Goal: Task Accomplishment & Management: Manage account settings

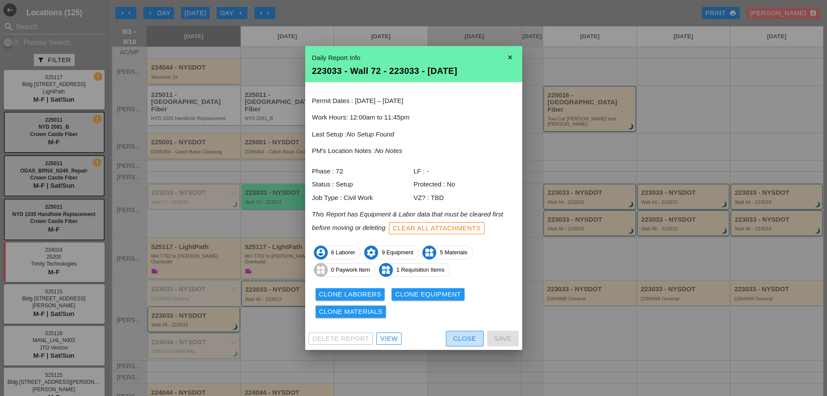
click at [471, 336] on div "Close" at bounding box center [464, 339] width 23 height 10
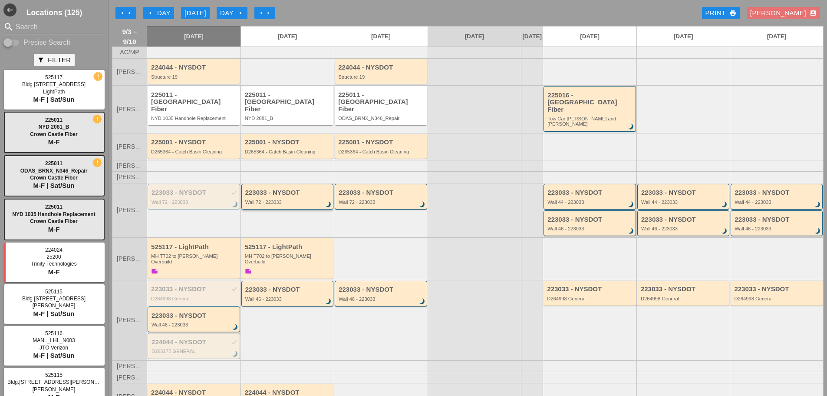
click at [292, 190] on div "223033 - NYSDOT Wall 72 - 223033 brightness_3" at bounding box center [288, 197] width 86 height 16
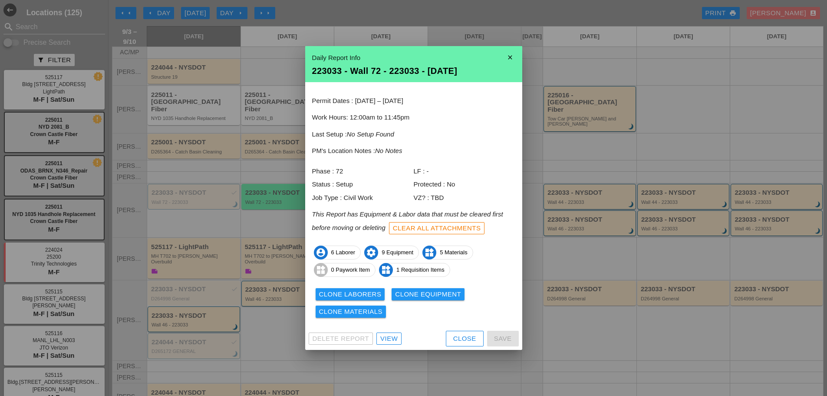
click at [350, 292] on div "Clone Laborers" at bounding box center [350, 294] width 63 height 10
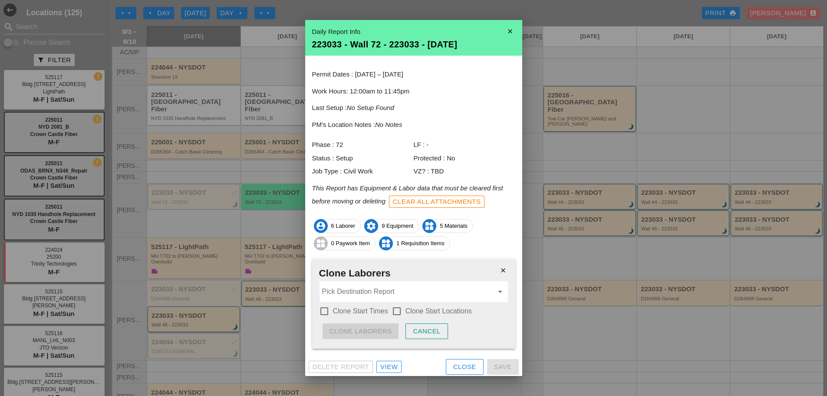
click at [353, 312] on label "Clone Start Times" at bounding box center [360, 311] width 55 height 9
checkbox input "true"
click at [395, 310] on div at bounding box center [397, 311] width 15 height 15
checkbox input "true"
click at [388, 303] on div "close Clone Laborers Pick Destination Report arrow_drop_down check_box Clone St…" at bounding box center [413, 303] width 203 height 89
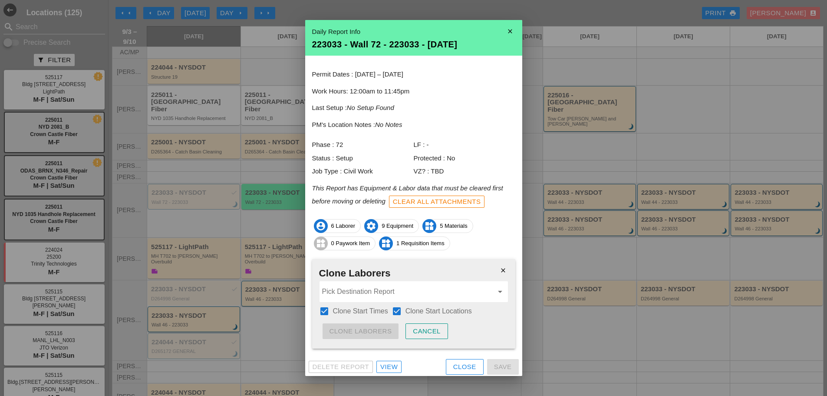
click at [386, 298] on input "Pick Destination Report" at bounding box center [407, 292] width 171 height 14
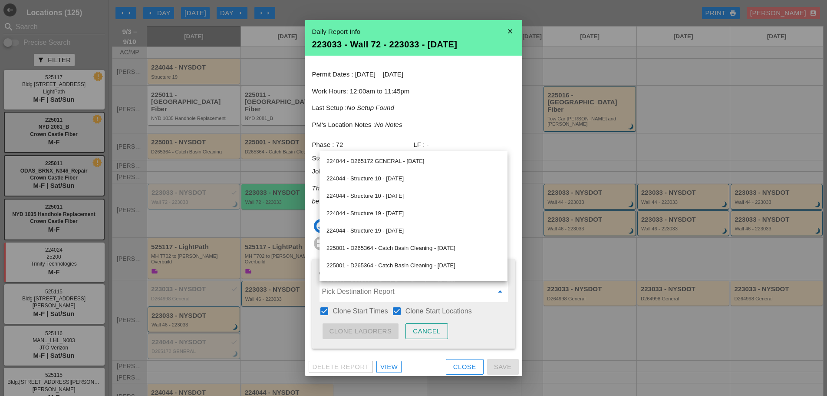
scroll to position [130, 0]
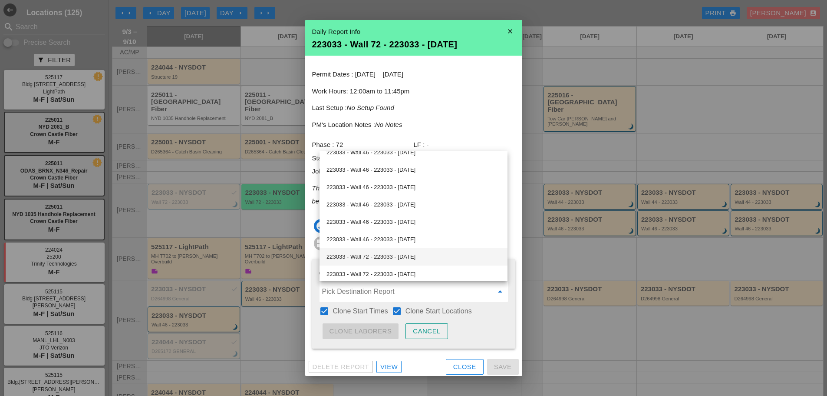
click at [378, 261] on div "223033 - Wall 72 - 223033 - 09/03/2025" at bounding box center [414, 256] width 174 height 10
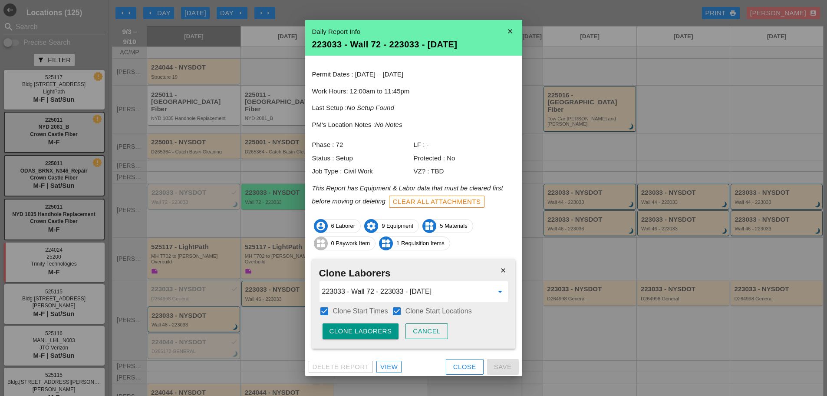
click at [361, 290] on input "223033 - Wall 72 - 223033 - 09/03/2025" at bounding box center [407, 292] width 171 height 14
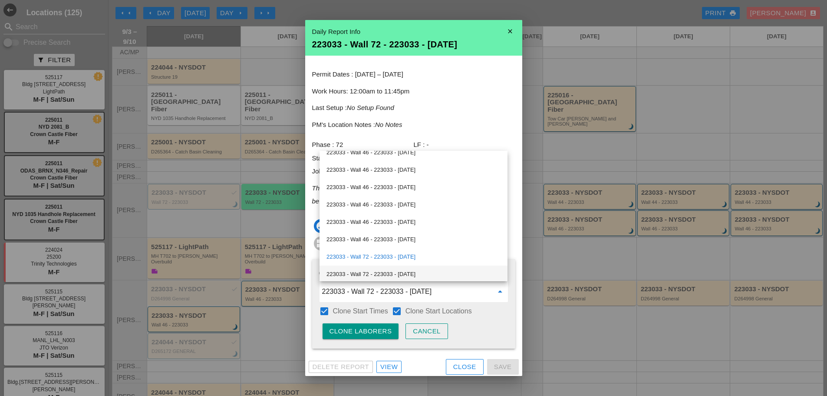
click at [380, 274] on div "223033 - Wall 72 - 223033 - 09/05/2025" at bounding box center [414, 274] width 174 height 10
type input "223033 - Wall 72 - 223033 - 09/05/2025"
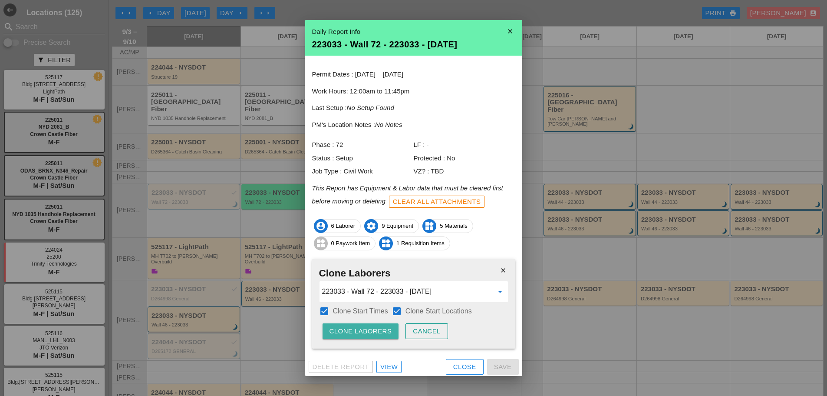
click at [368, 327] on div "Clone Laborers" at bounding box center [361, 331] width 63 height 10
click at [368, 327] on div "Are you sure?" at bounding box center [357, 331] width 55 height 10
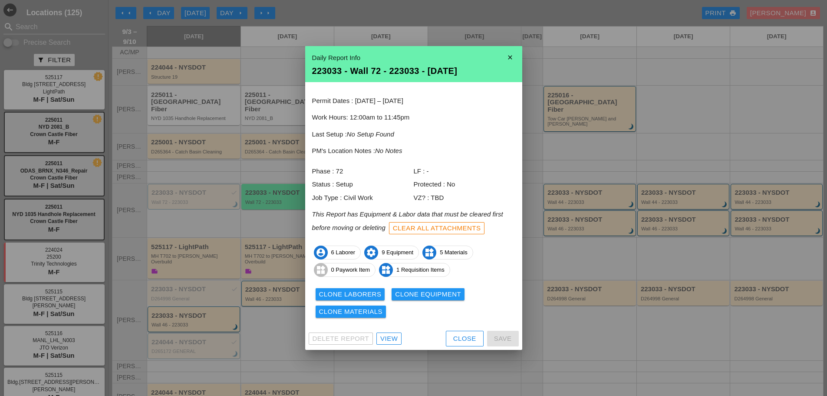
click at [401, 294] on div "Clone Equipment" at bounding box center [428, 294] width 66 height 10
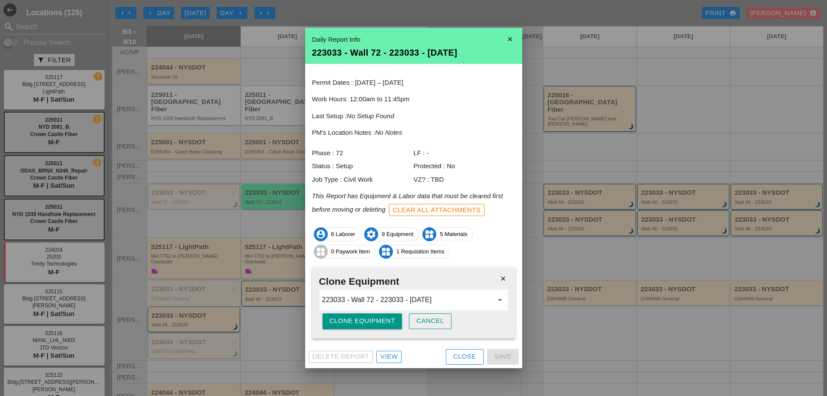
click at [376, 324] on div "Clone Equipment" at bounding box center [363, 321] width 66 height 10
click at [376, 324] on div "Are you sure?" at bounding box center [357, 321] width 55 height 10
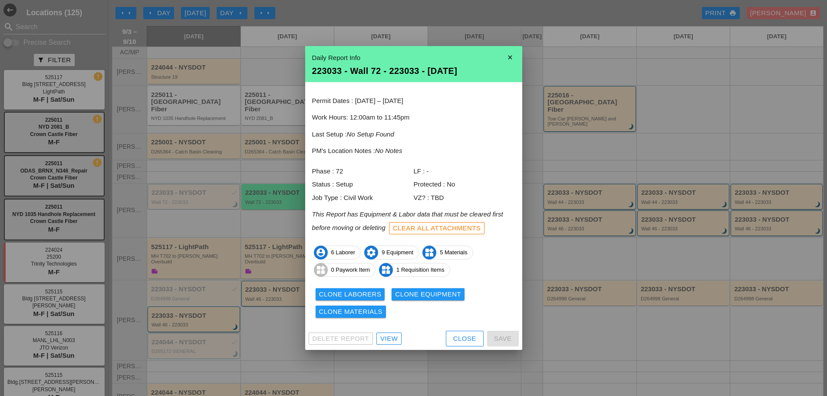
click at [470, 336] on div "Close" at bounding box center [464, 339] width 23 height 10
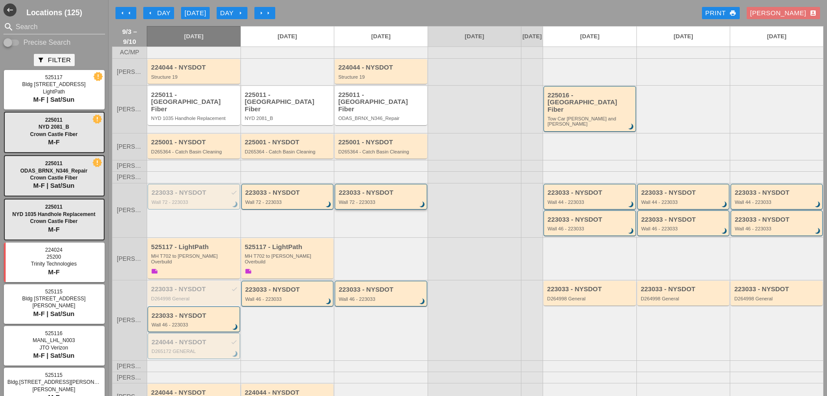
click at [347, 200] on div "223033 - NYSDOT Wall 72 - 223033 brightness_3" at bounding box center [381, 197] width 93 height 26
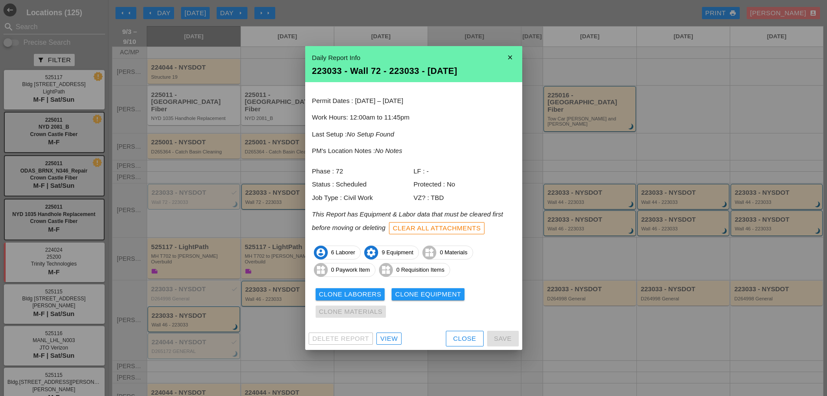
click at [447, 341] on button "Close" at bounding box center [465, 339] width 38 height 16
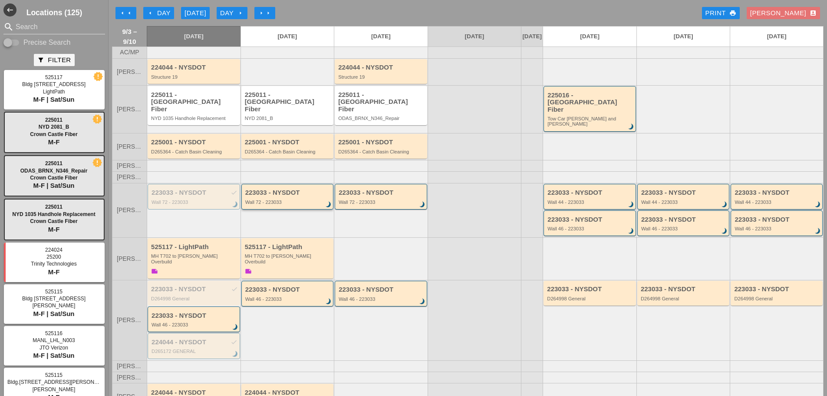
click at [271, 189] on div "223033 - NYSDOT" at bounding box center [288, 192] width 86 height 7
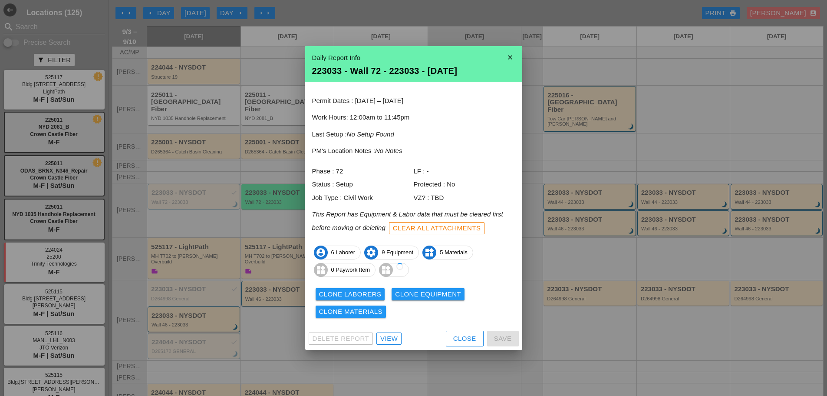
click at [357, 310] on div "Clone Materials" at bounding box center [351, 312] width 64 height 10
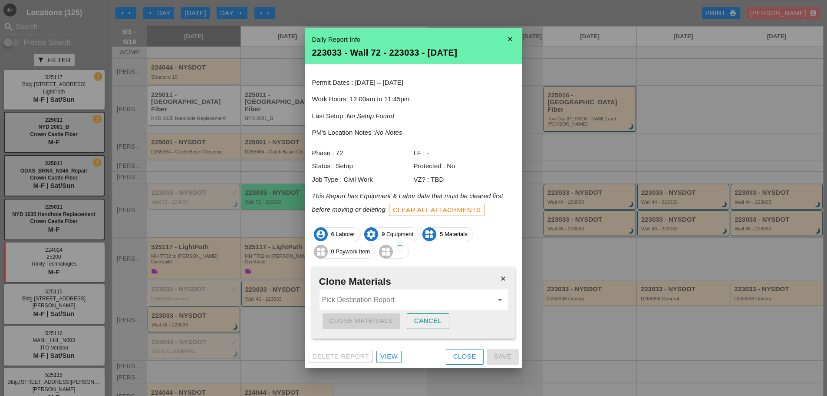
click at [346, 297] on input "Pick Destination Report" at bounding box center [407, 300] width 171 height 14
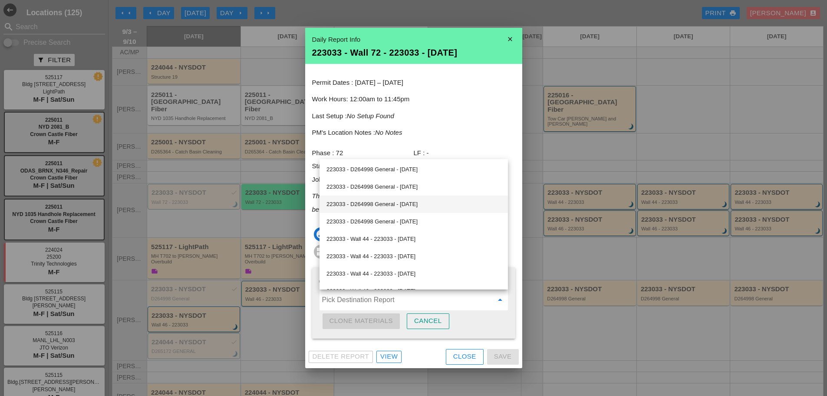
scroll to position [221, 0]
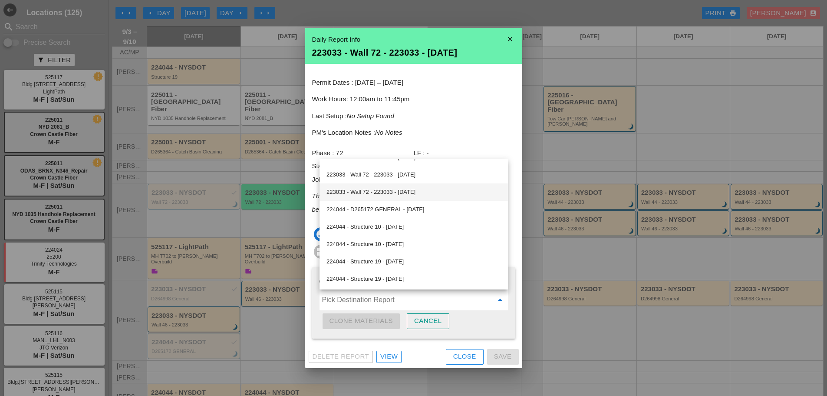
click at [373, 190] on div "223033 - Wall 72 - 223033 - 09/05/2025" at bounding box center [414, 192] width 175 height 10
type input "223033 - Wall 72 - 223033 - 09/05/2025"
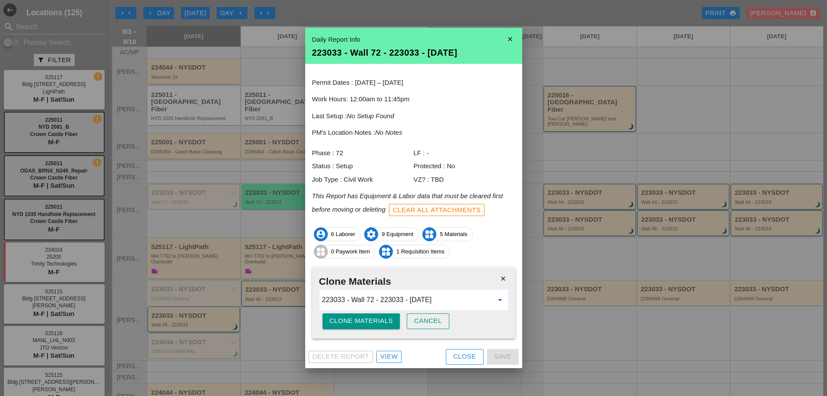
click at [369, 315] on button "Clone Materials" at bounding box center [362, 321] width 78 height 16
click at [369, 315] on button "Are you sure?" at bounding box center [357, 321] width 69 height 16
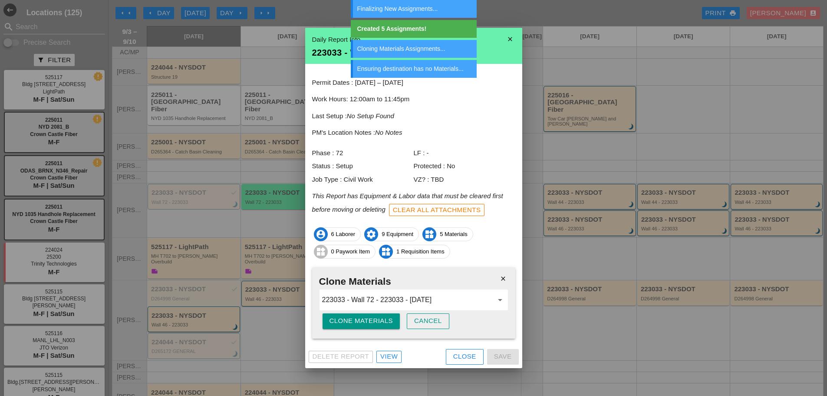
click at [455, 357] on div "Close" at bounding box center [464, 356] width 23 height 10
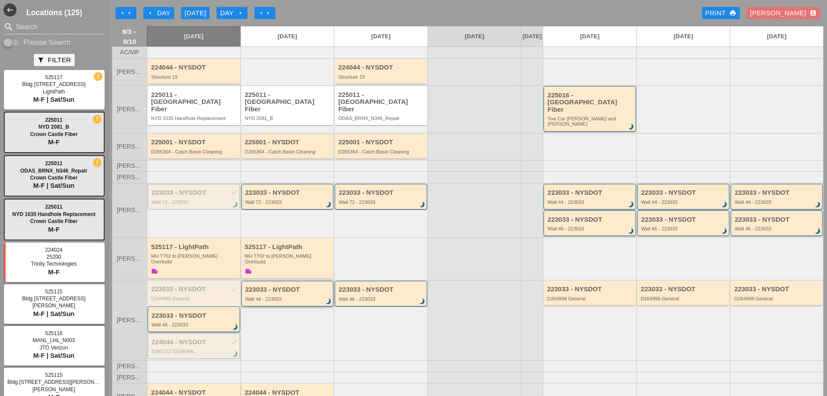
click at [317, 286] on div "223033 - NYSDOT Wall 46 - 223033 brightness_3" at bounding box center [288, 294] width 86 height 16
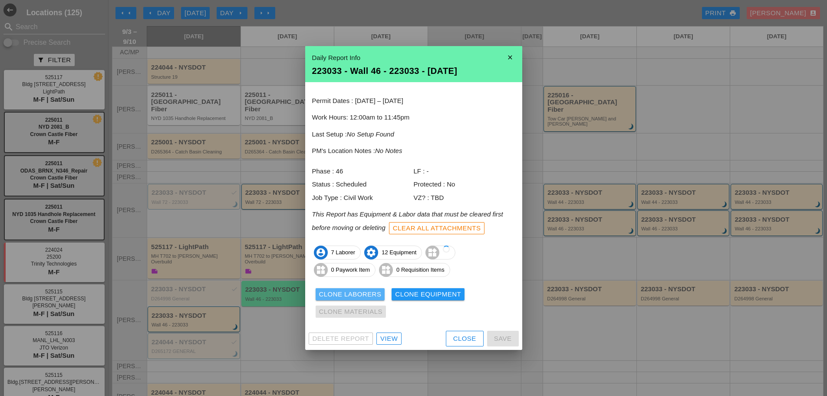
click at [334, 289] on div "Clone Laborers" at bounding box center [350, 294] width 63 height 10
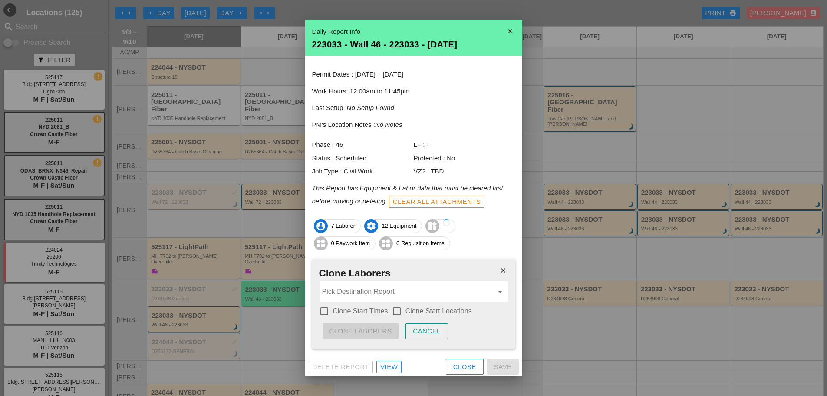
click at [351, 317] on div "check_box_outline_blank Clone Start Times check_box_outline_blank Clone Start L…" at bounding box center [413, 311] width 189 height 15
click at [367, 311] on label "Clone Start Times" at bounding box center [360, 311] width 55 height 9
checkbox input "true"
click at [405, 312] on div "check_box_outline_blank Clone Start Locations" at bounding box center [432, 311] width 80 height 10
click at [402, 310] on div at bounding box center [397, 311] width 15 height 15
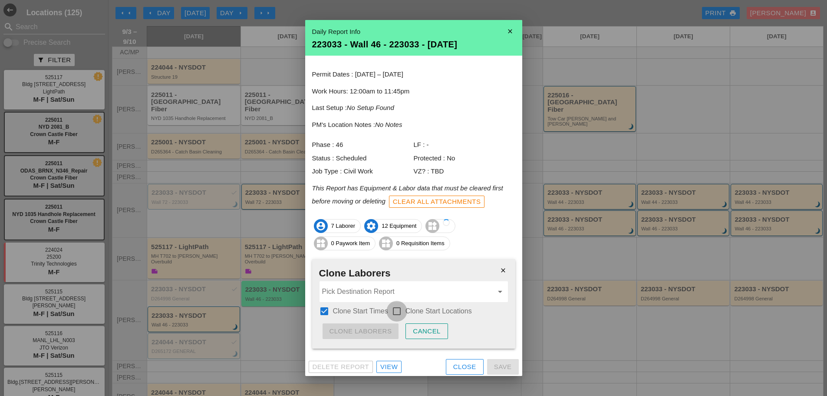
checkbox input "true"
click at [453, 365] on div "Close" at bounding box center [464, 367] width 23 height 10
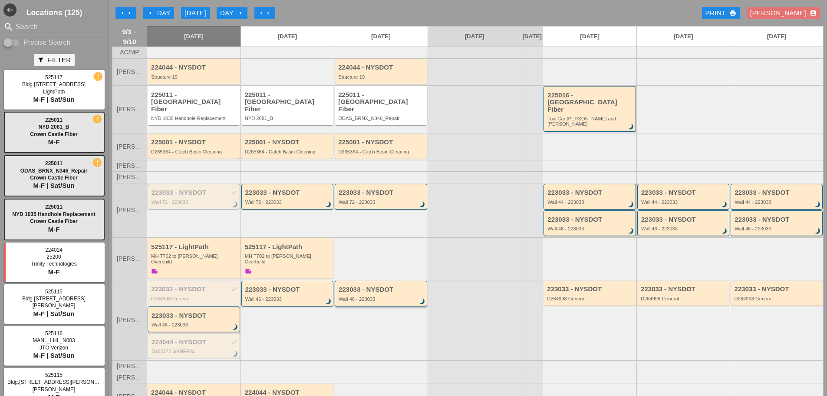
click at [357, 286] on div "223033 - NYSDOT" at bounding box center [382, 289] width 86 height 7
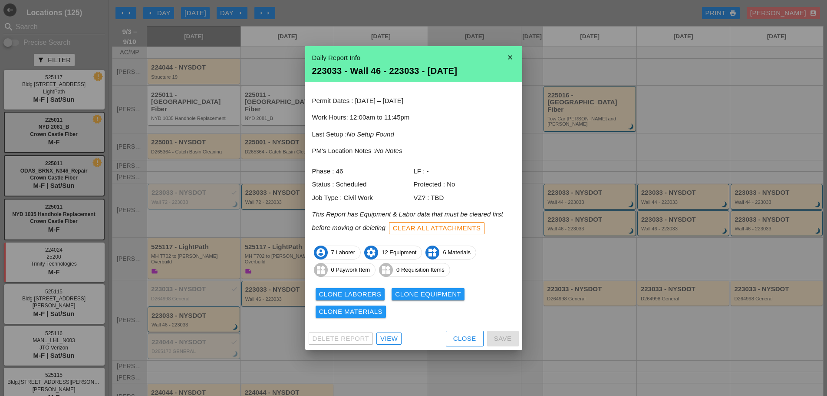
click at [457, 336] on div "Close" at bounding box center [464, 339] width 23 height 10
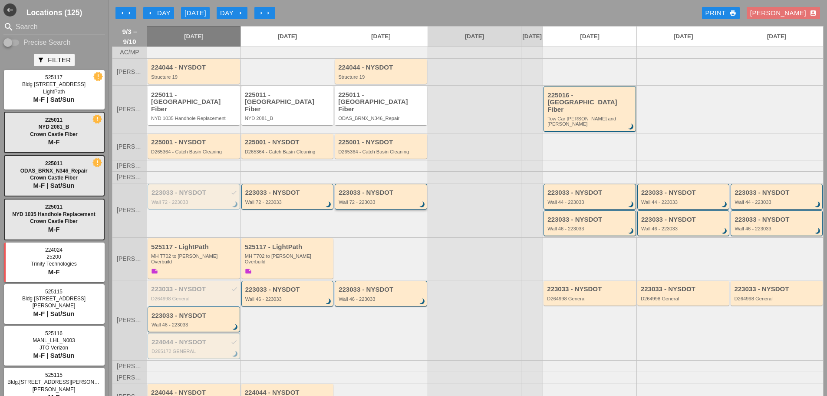
click at [348, 192] on div "223033 - NYSDOT Wall 72 - 223033 brightness_3" at bounding box center [382, 197] width 86 height 16
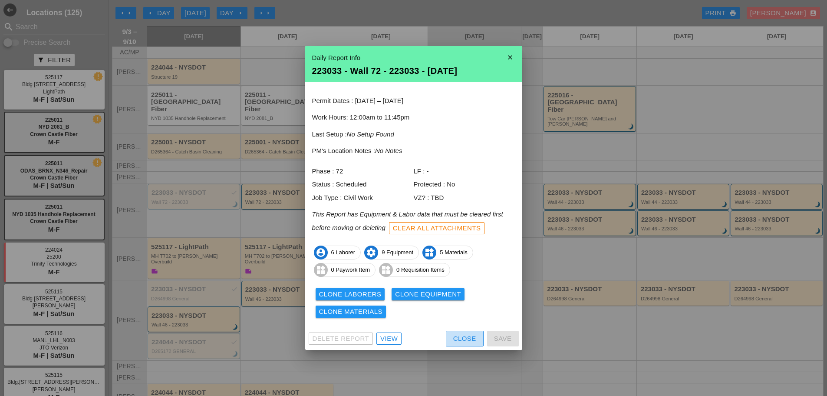
click at [453, 339] on button "Close" at bounding box center [465, 339] width 38 height 16
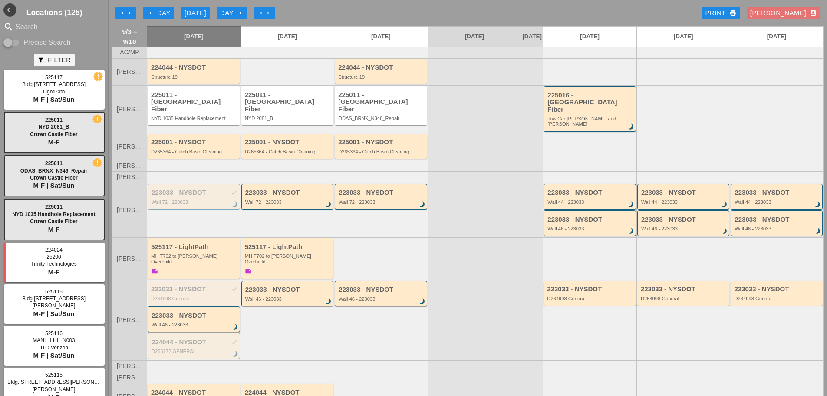
click at [292, 200] on div "223033 - NYSDOT Wall 72 - 223033 brightness_3" at bounding box center [288, 197] width 93 height 26
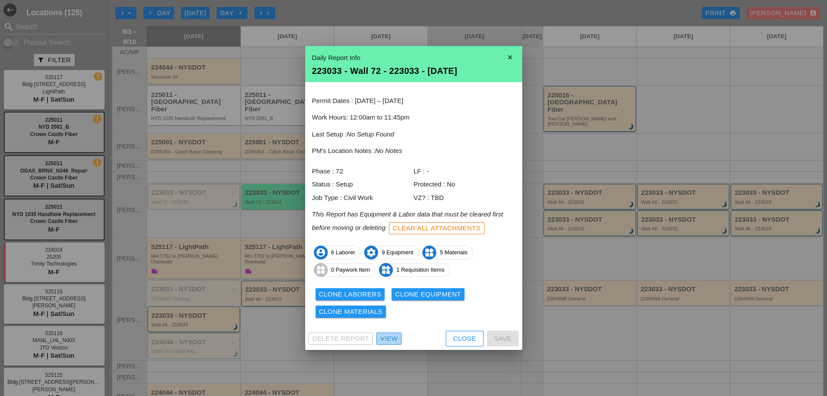
drag, startPoint x: 392, startPoint y: 339, endPoint x: 441, endPoint y: 339, distance: 49.5
click at [459, 337] on div "Close" at bounding box center [464, 339] width 23 height 10
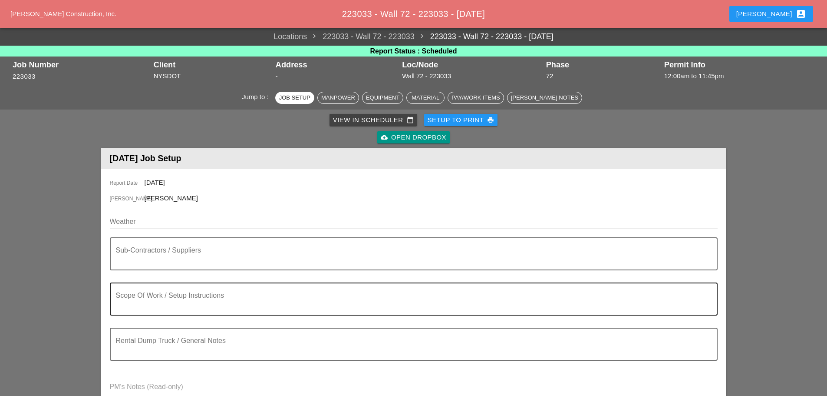
click at [169, 300] on textarea "Scope Of Work / Setup Instructions" at bounding box center [410, 304] width 589 height 21
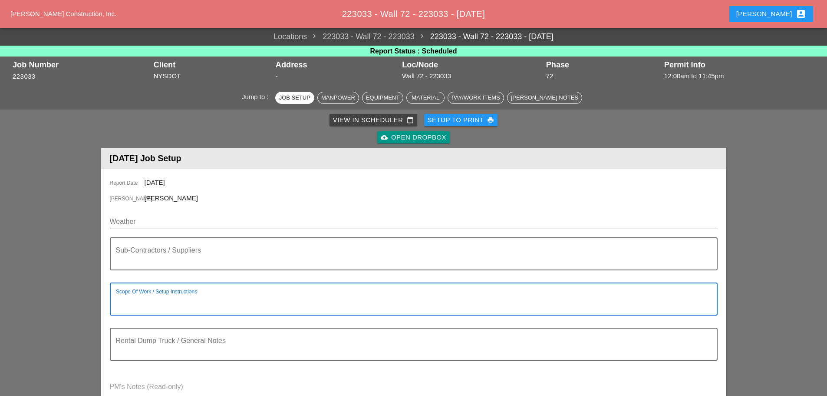
paste textarea "LOCATION: 09 WALL: 72 [FRONT FACE] WIN: [PHONE_NUMBER] LANE CLOSURE LOCATION: […"
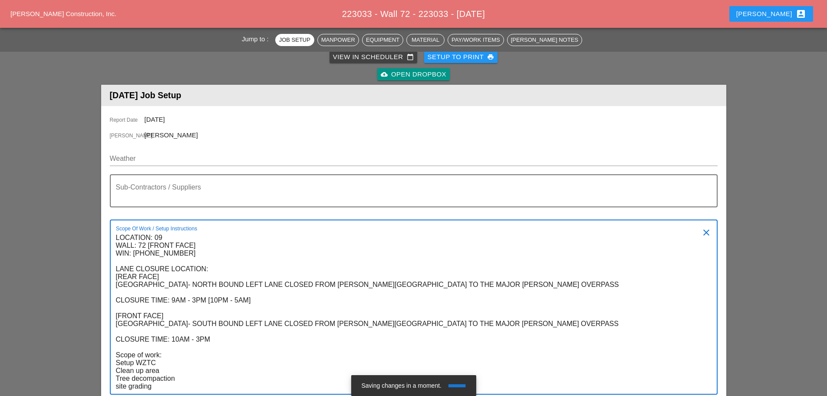
scroll to position [144, 0]
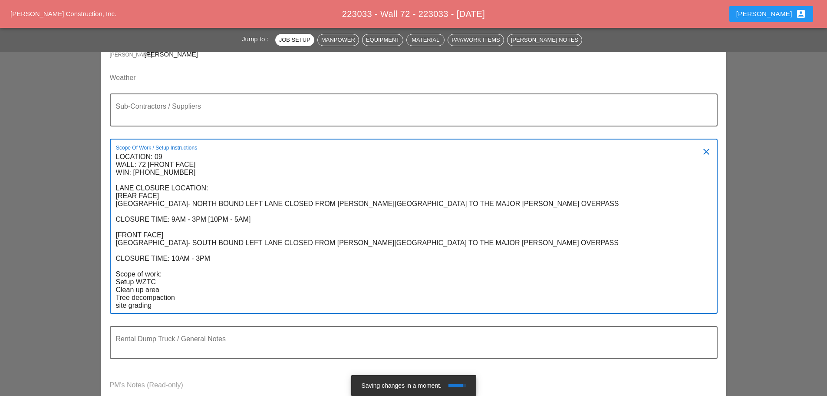
drag, startPoint x: 177, startPoint y: 301, endPoint x: 116, endPoint y: 291, distance: 62.1
click at [116, 291] on textarea "LOCATION: 09 WALL: 72 [FRONT FACE] WIN: [PHONE_NUMBER] LANE CLOSURE LOCATION: […" at bounding box center [410, 231] width 589 height 163
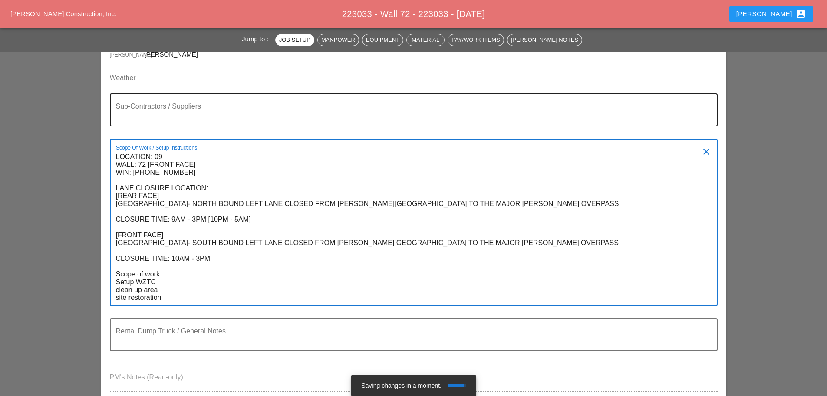
type textarea "LOCATION: 09 WALL: 72 [FRONT FACE] WIN: 1-908-204 LANE CLOSURE LOCATION: [REAR …"
click at [171, 105] on textarea "Sub-Contractors / Suppliers" at bounding box center [410, 115] width 589 height 21
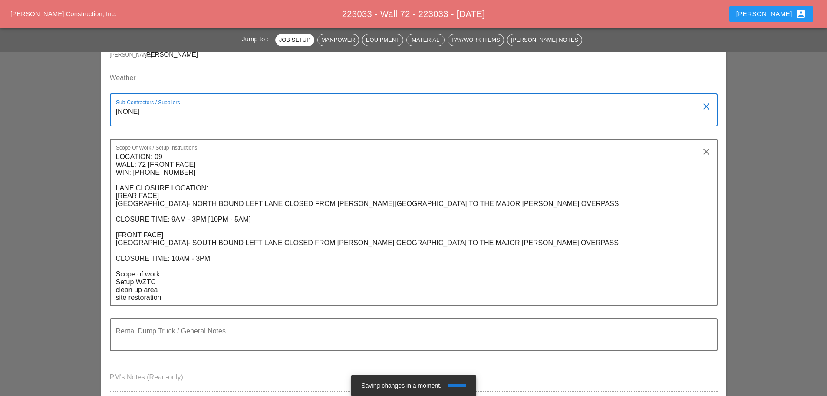
type textarea "[NONE]"
click at [161, 75] on input "Weather" at bounding box center [408, 78] width 596 height 14
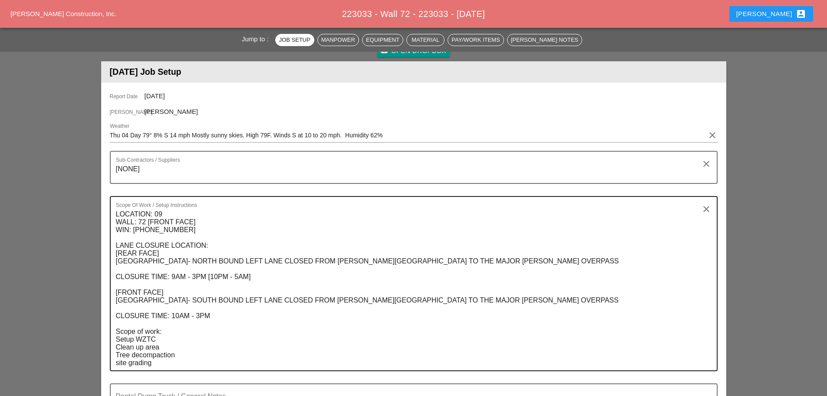
scroll to position [87, 0]
drag, startPoint x: 114, startPoint y: 211, endPoint x: 129, endPoint y: 208, distance: 15.5
click at [202, 245] on div "Scope Of Work / Setup Instructions LOCATION: 09 WALL: 72 [FRONT FACE] WIN: [PHO…" at bounding box center [414, 282] width 608 height 175
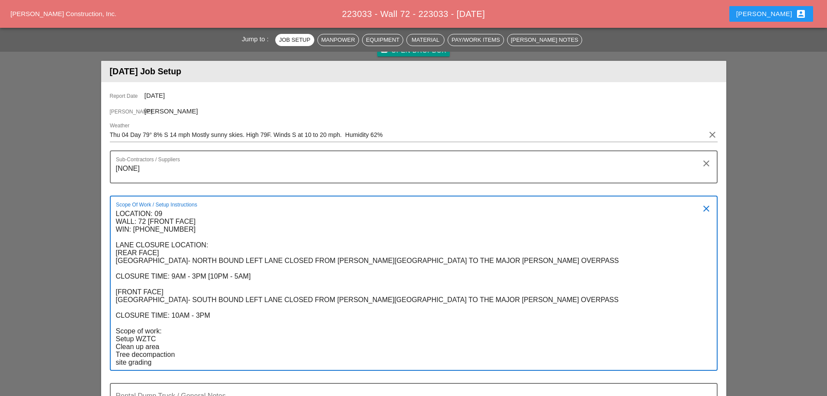
drag, startPoint x: 117, startPoint y: 213, endPoint x: 251, endPoint y: 360, distance: 198.6
click at [251, 360] on textarea "LOCATION: 09 WALL: 72 [FRONT FACE] WIN: [PHONE_NUMBER] LANE CLOSURE LOCATION: […" at bounding box center [410, 288] width 589 height 163
